Goal: Information Seeking & Learning: Learn about a topic

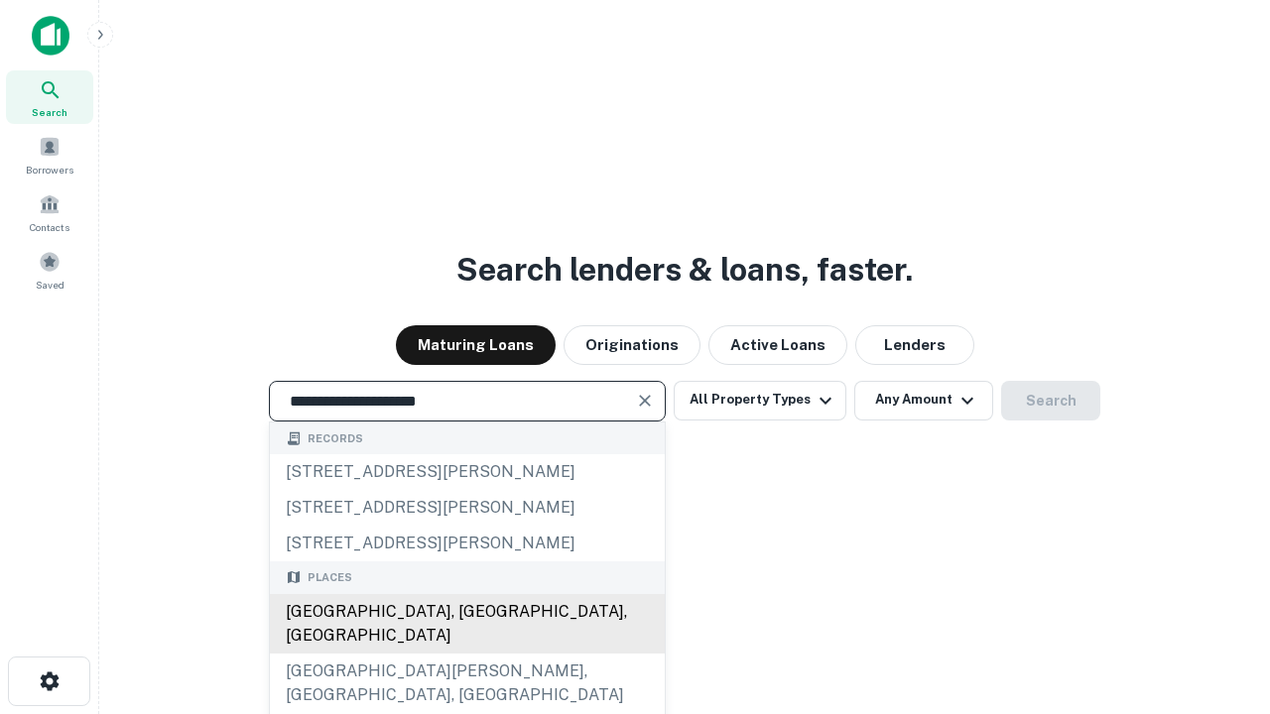
click at [466, 654] on div "[GEOGRAPHIC_DATA], [GEOGRAPHIC_DATA], [GEOGRAPHIC_DATA]" at bounding box center [467, 624] width 395 height 60
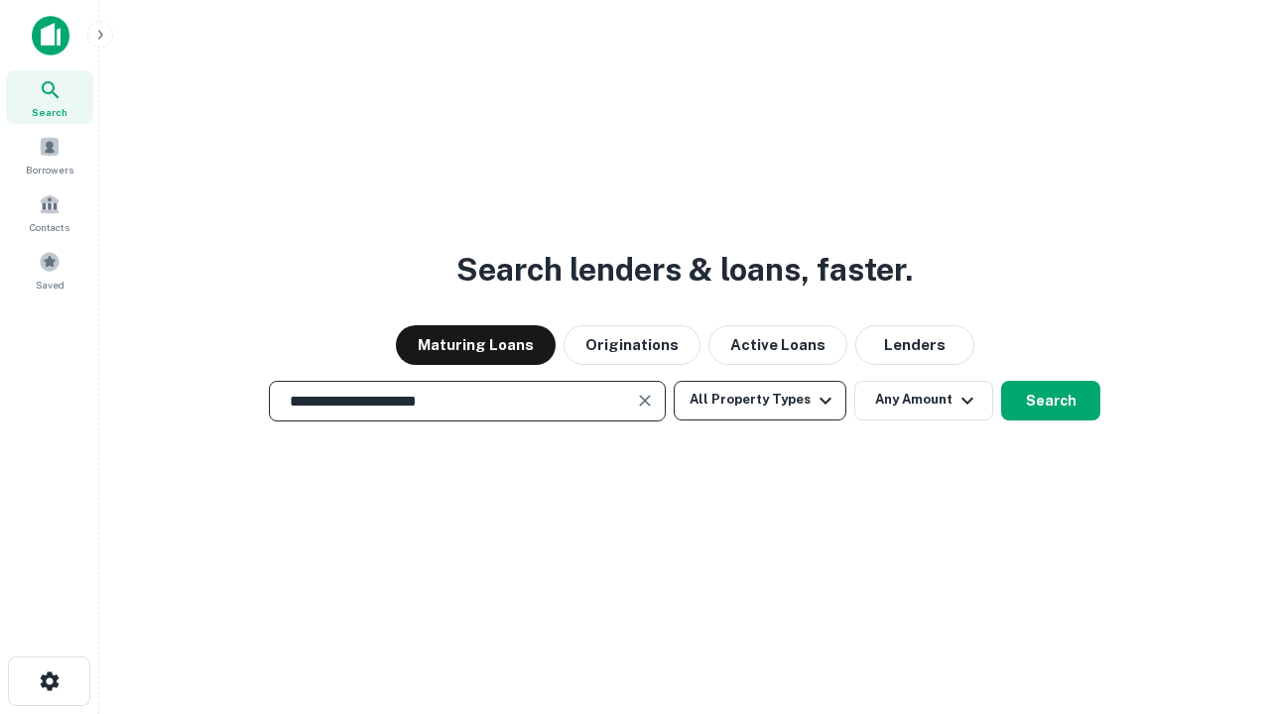
type input "**********"
click at [760, 400] on button "All Property Types" at bounding box center [759, 401] width 173 height 40
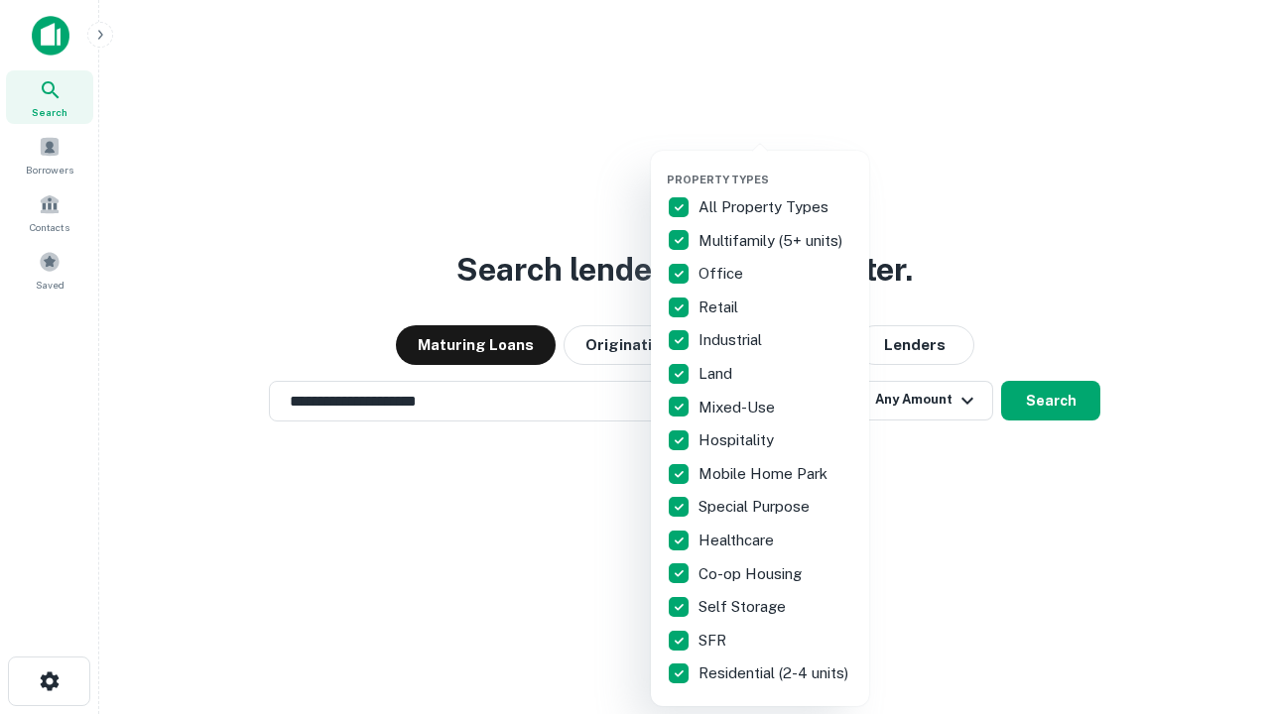
click at [776, 167] on button "button" at bounding box center [776, 167] width 218 height 1
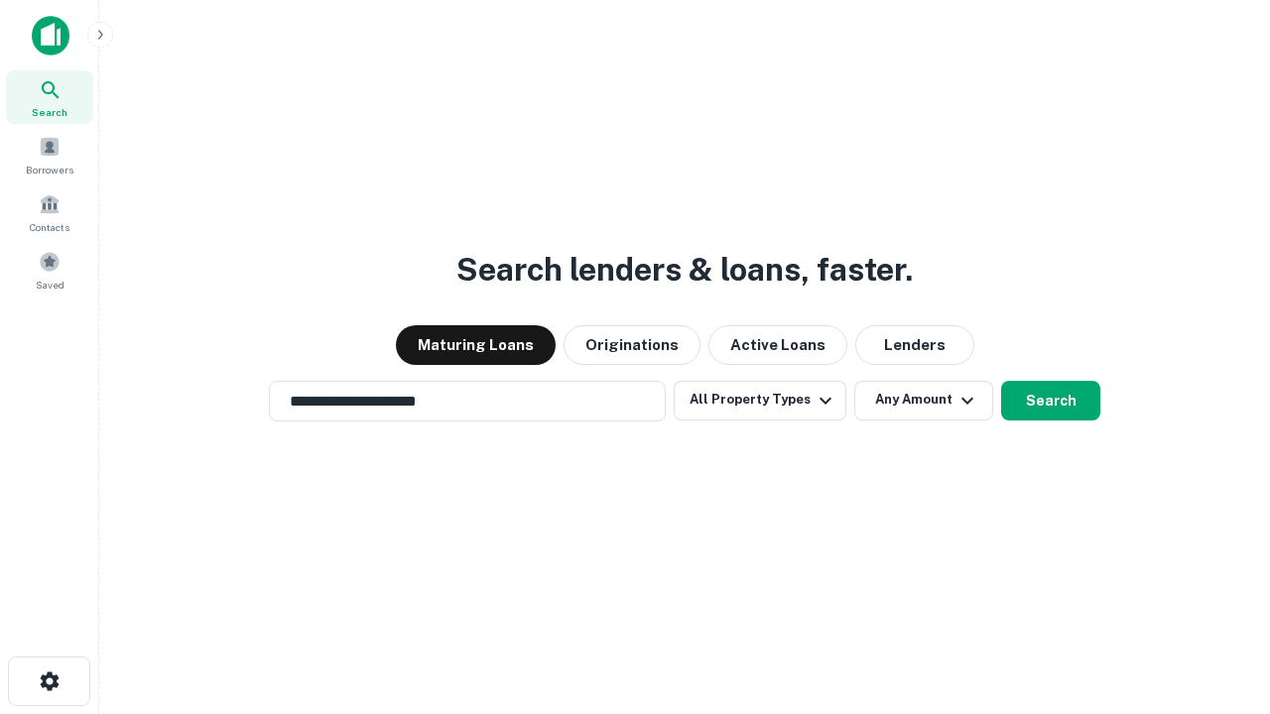
scroll to position [12, 239]
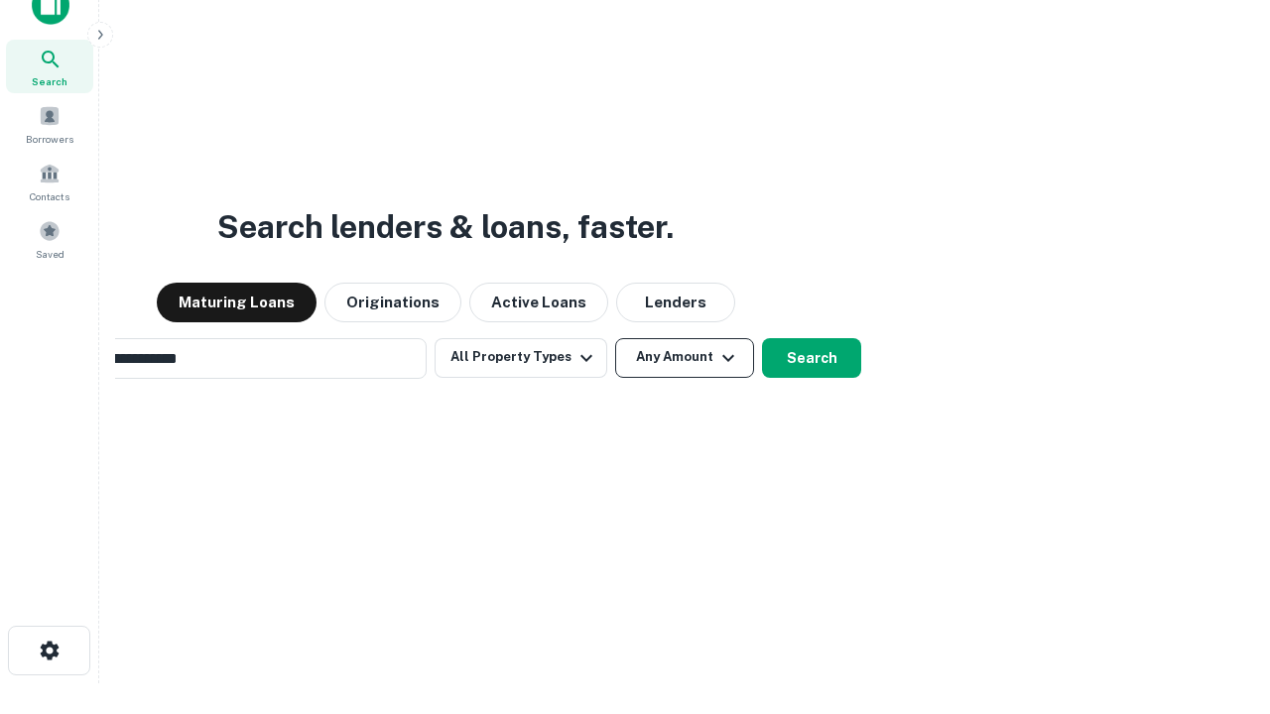
click at [615, 338] on button "Any Amount" at bounding box center [684, 358] width 139 height 40
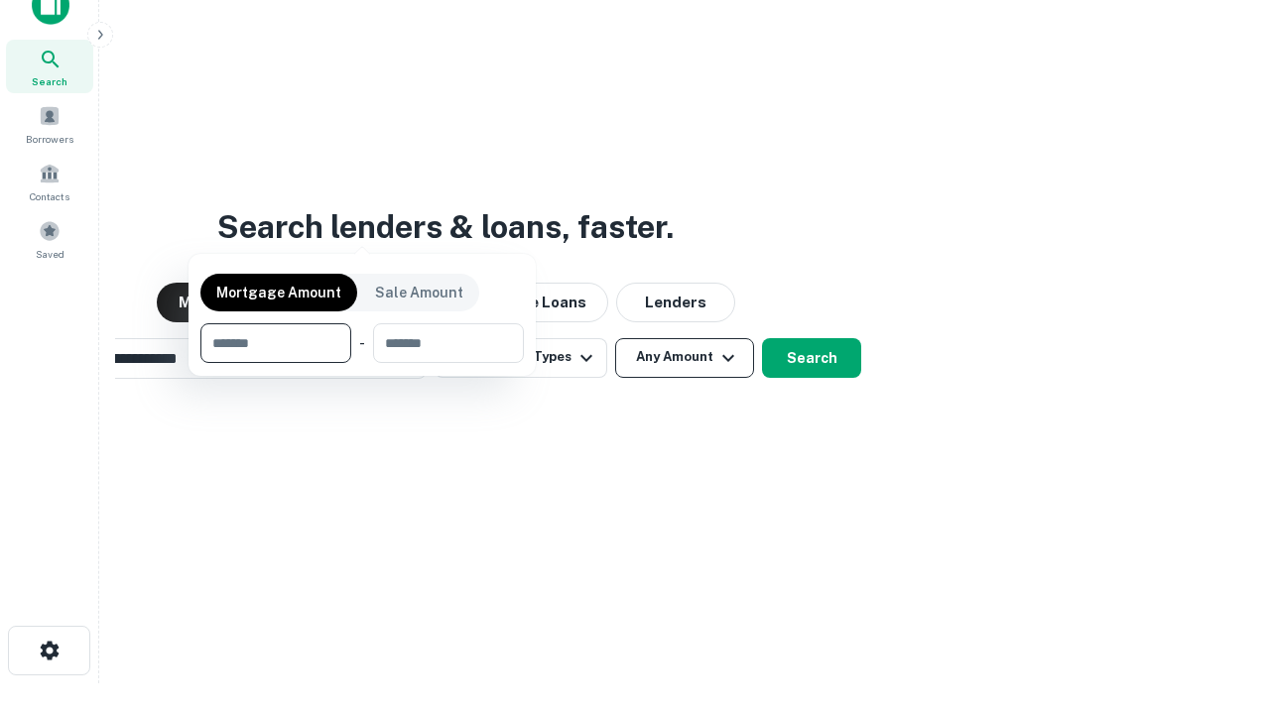
scroll to position [32, 0]
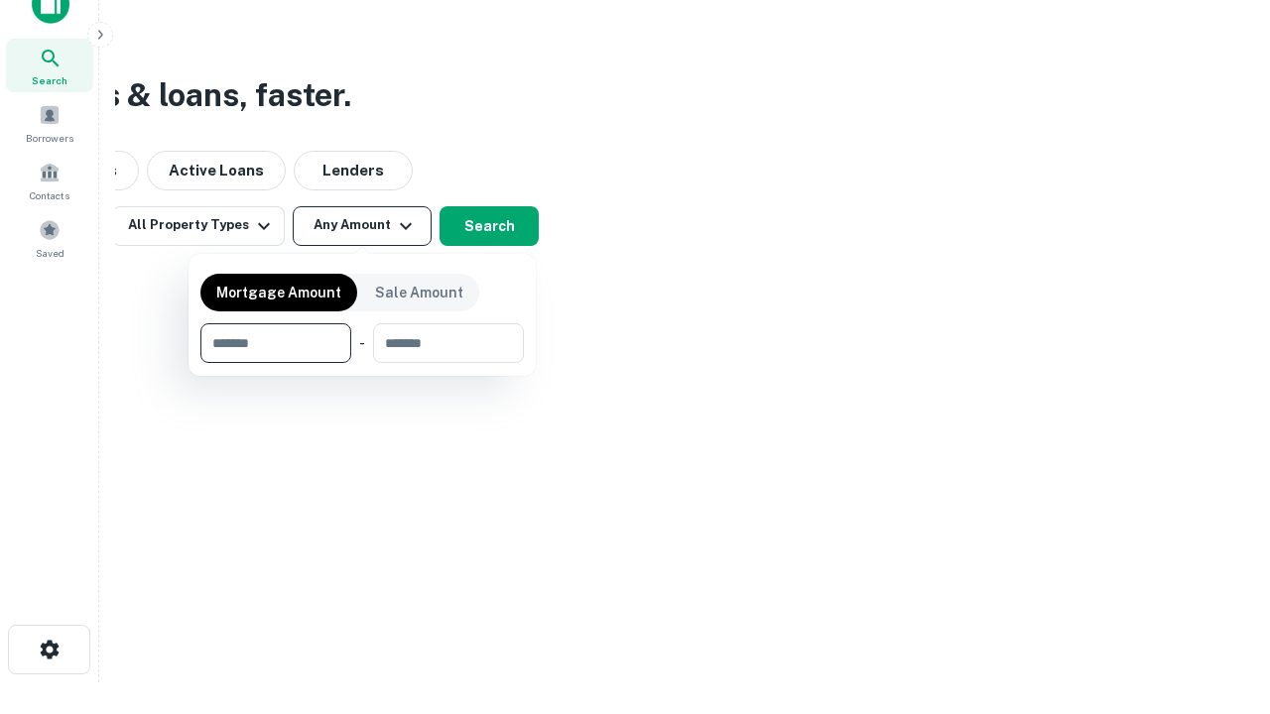
type input "*******"
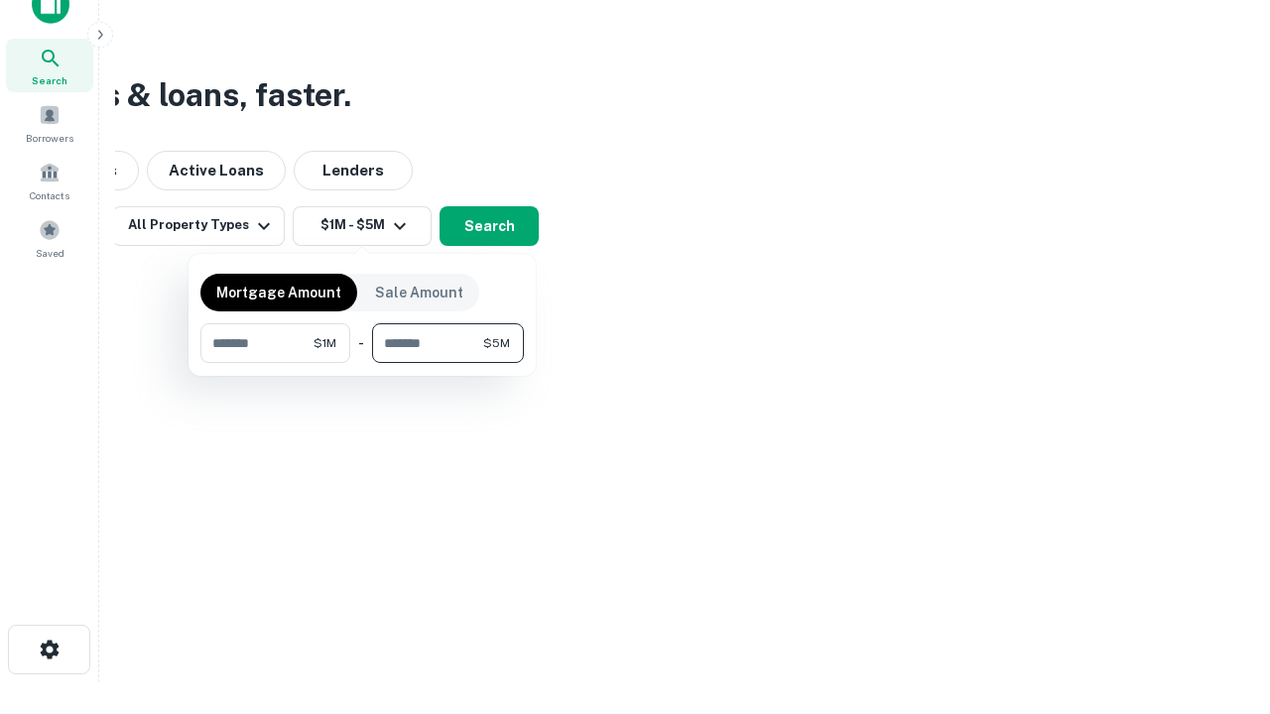
type input "*******"
click at [362, 363] on button "button" at bounding box center [361, 363] width 323 height 1
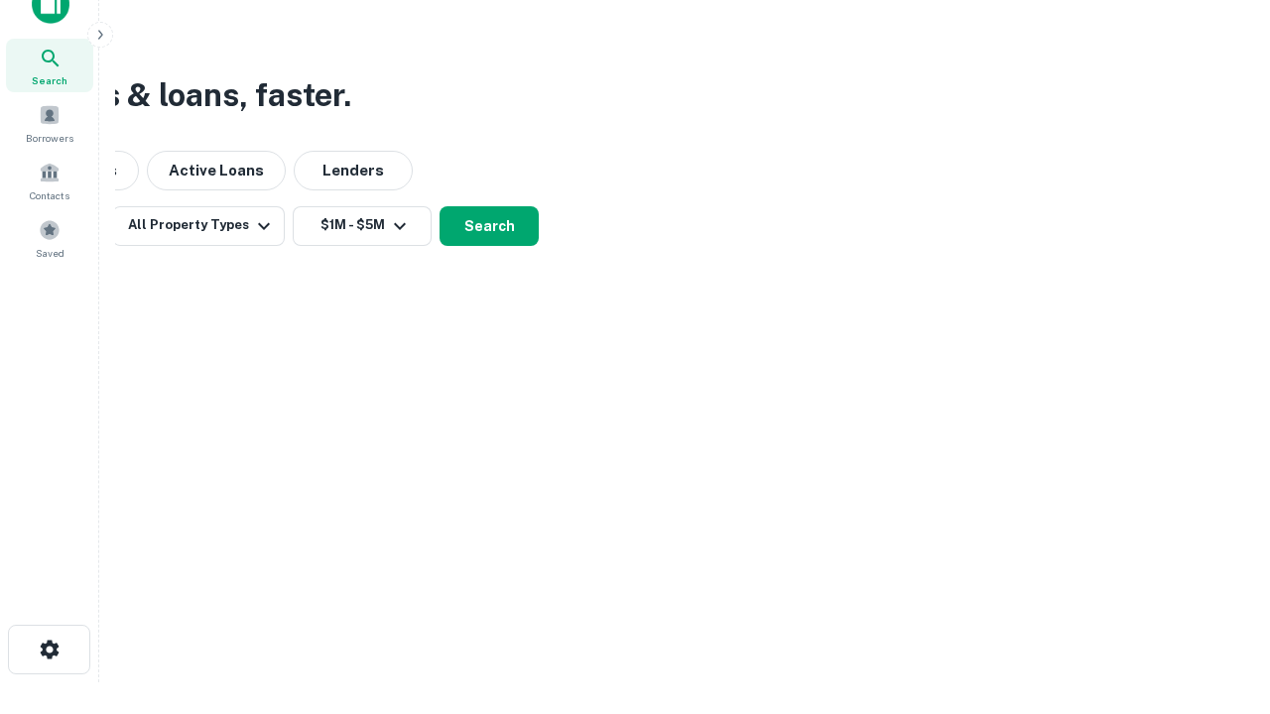
scroll to position [12, 366]
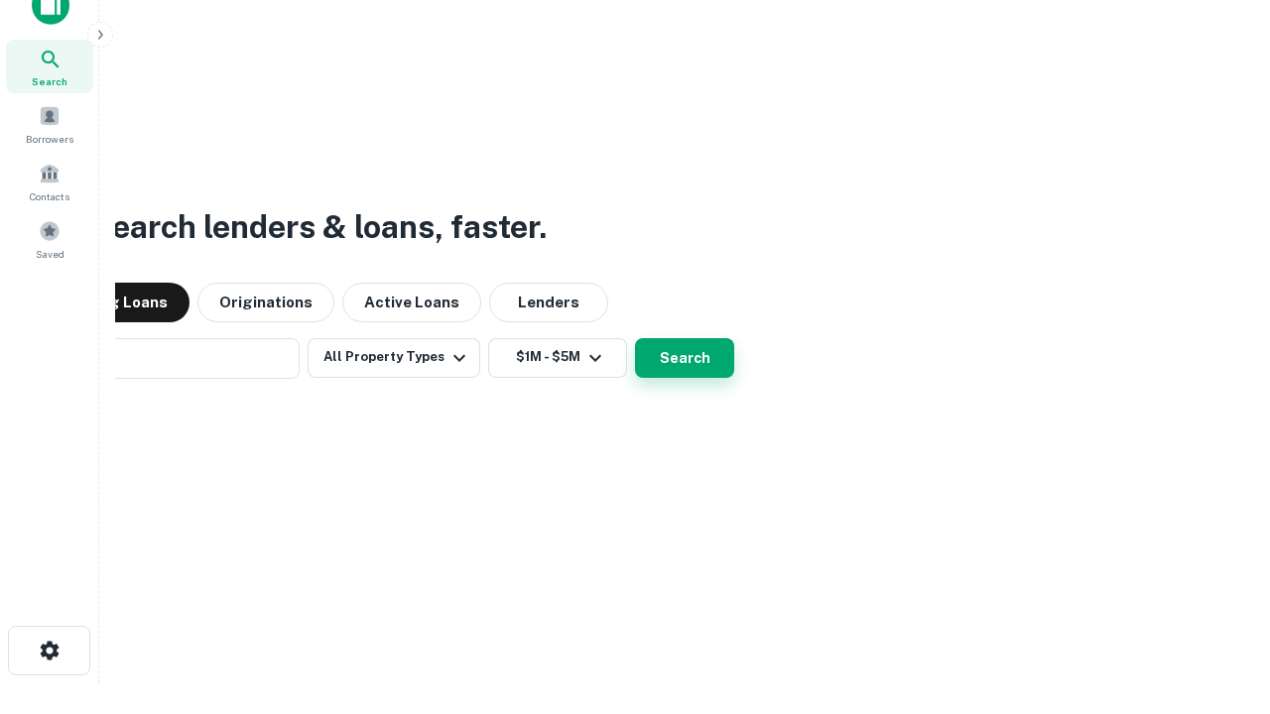
click at [635, 338] on button "Search" at bounding box center [684, 358] width 99 height 40
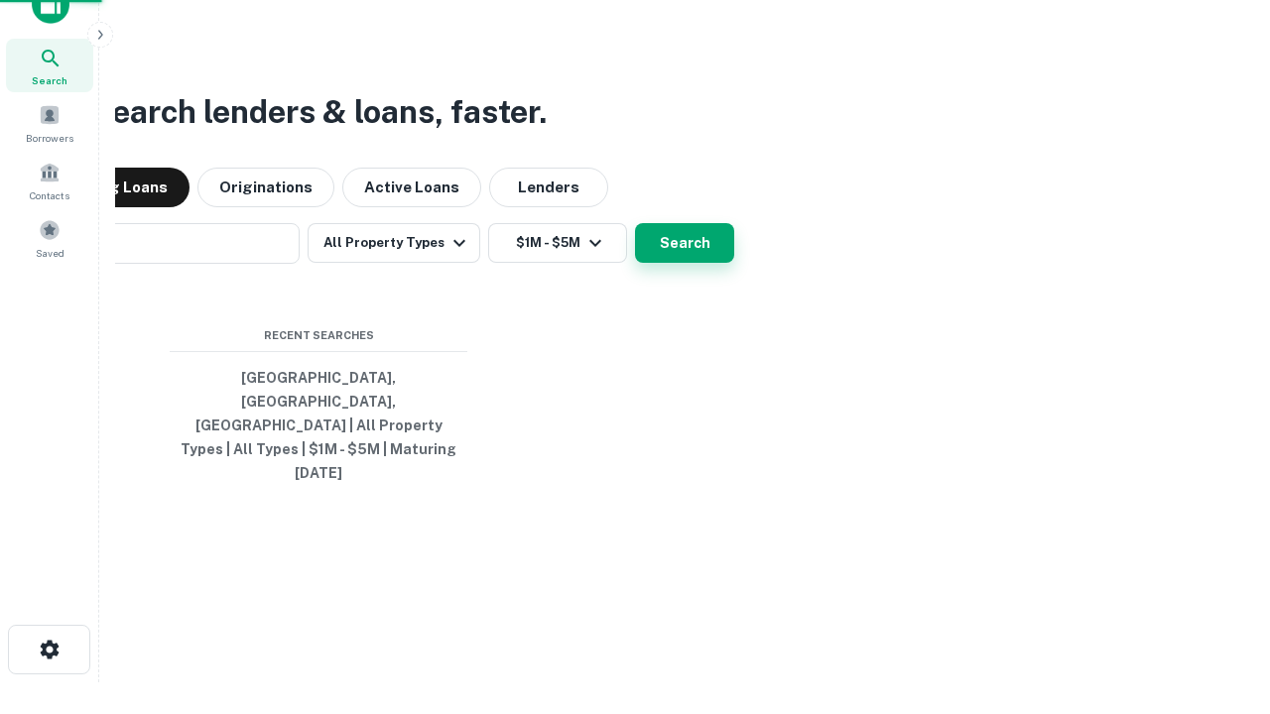
scroll to position [53, 561]
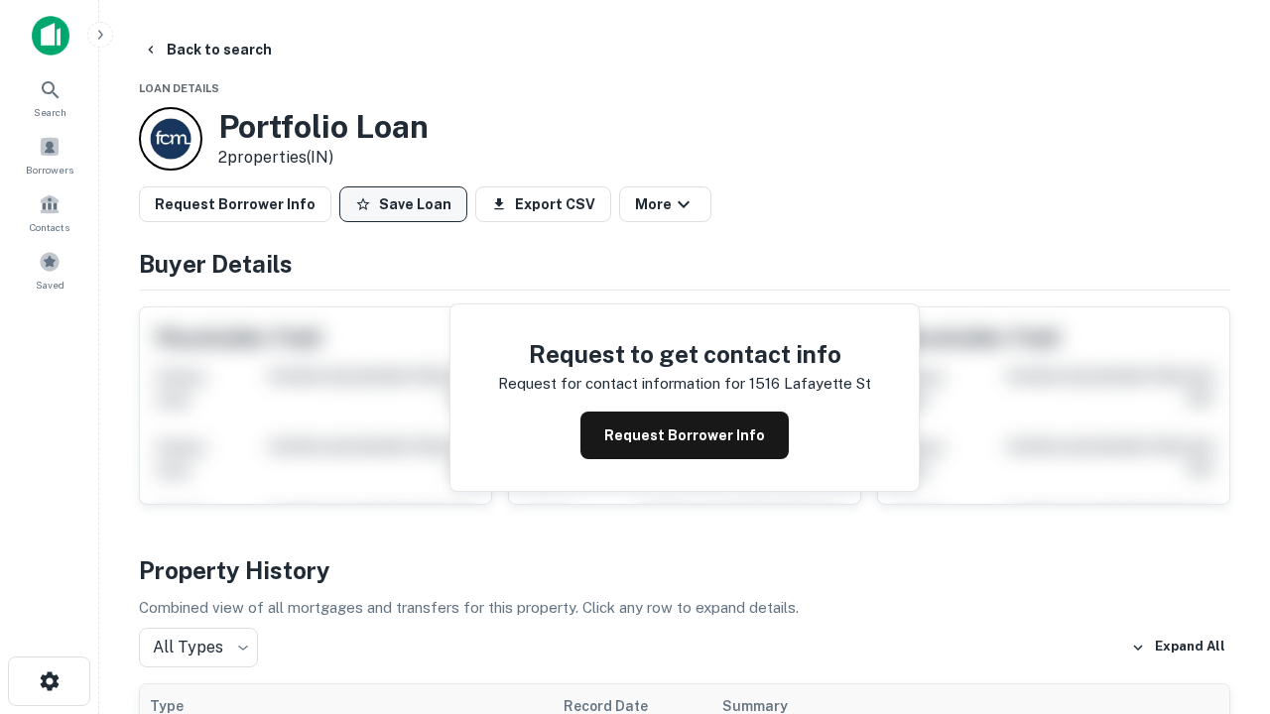
click at [403, 204] on button "Save Loan" at bounding box center [403, 204] width 128 height 36
click at [408, 204] on button "Save Loan" at bounding box center [403, 204] width 128 height 36
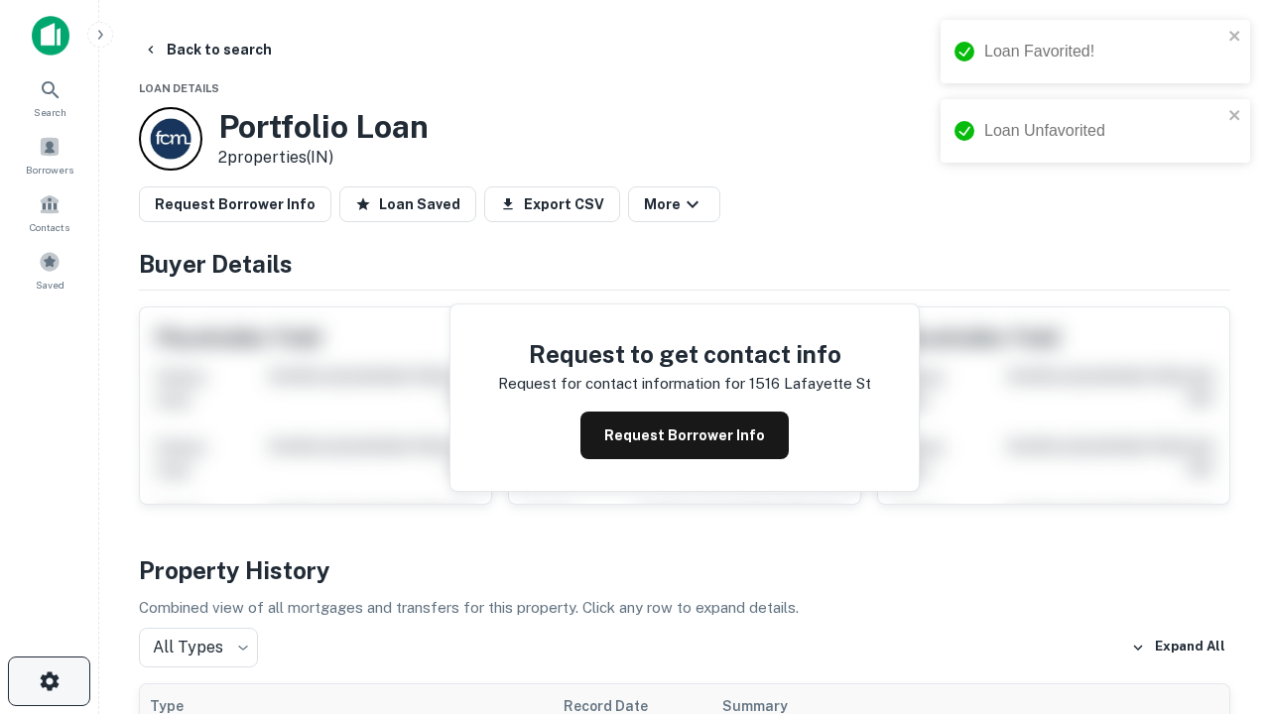
click at [49, 681] on icon "button" at bounding box center [50, 682] width 24 height 24
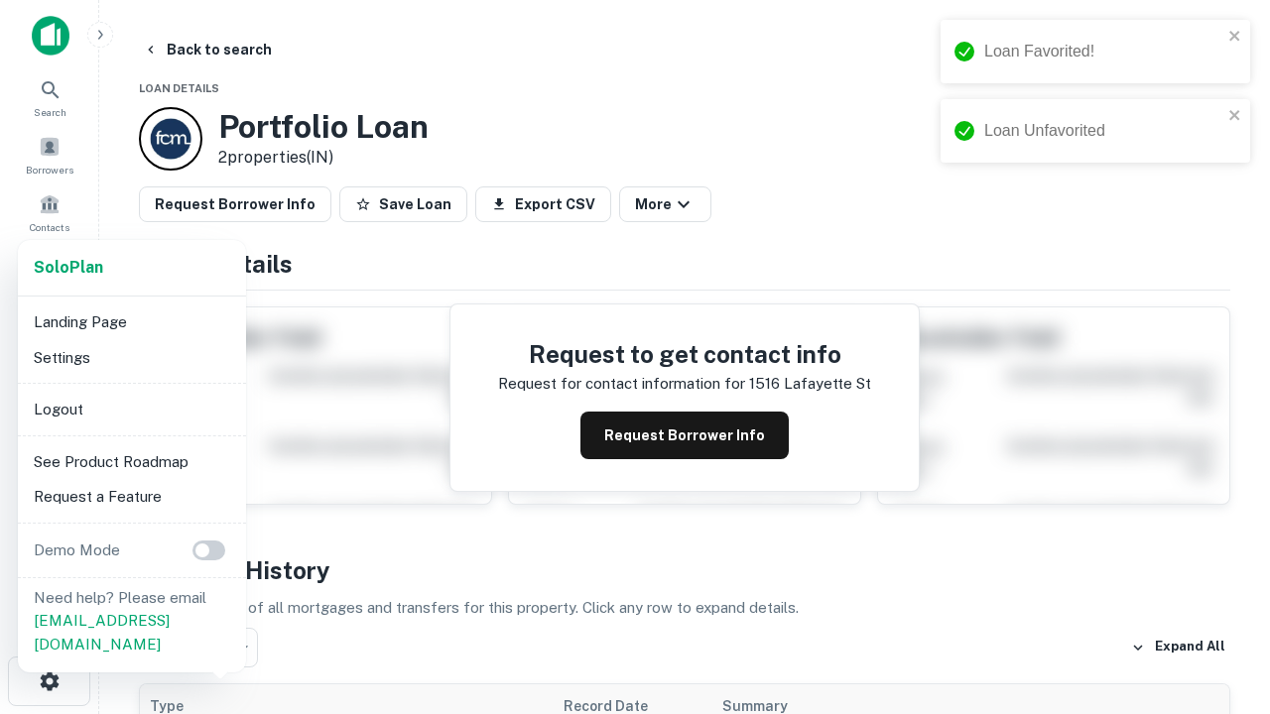
click at [131, 409] on li "Logout" at bounding box center [132, 410] width 212 height 36
